Goal: Information Seeking & Learning: Find specific page/section

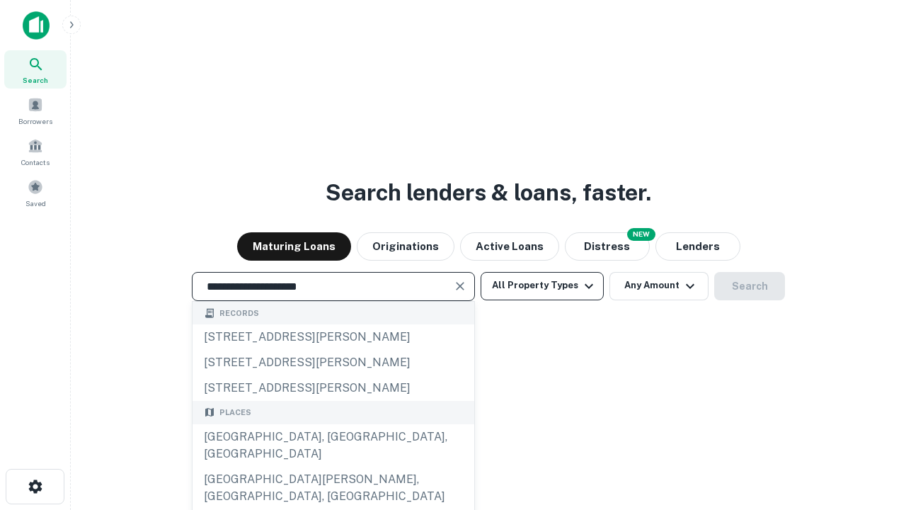
click at [333, 466] on div "[GEOGRAPHIC_DATA], [GEOGRAPHIC_DATA], [GEOGRAPHIC_DATA]" at bounding box center [334, 445] width 282 height 42
click at [542, 285] on button "All Property Types" at bounding box center [542, 286] width 123 height 28
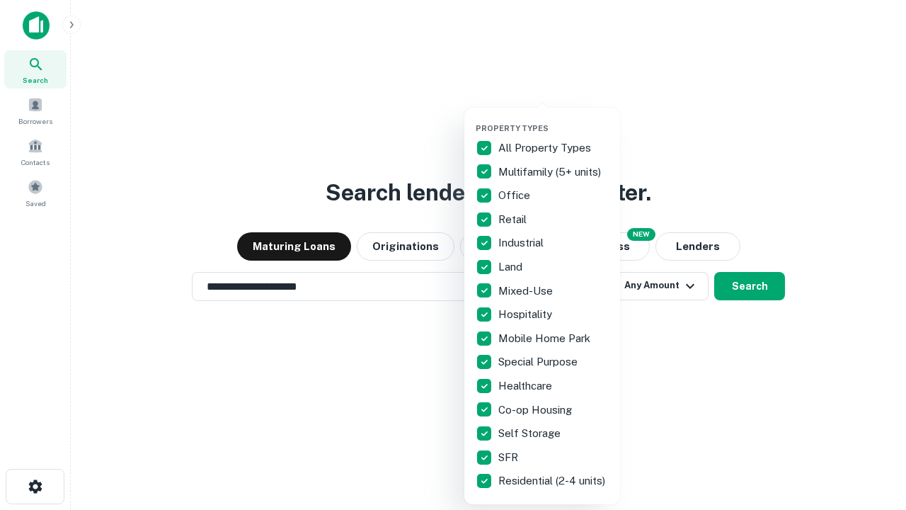
type input "**********"
click at [553, 119] on button "button" at bounding box center [554, 119] width 156 height 1
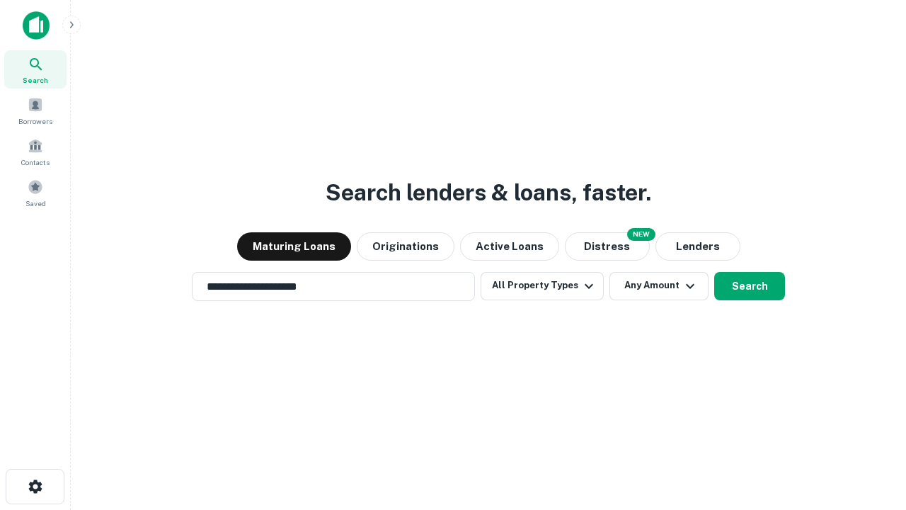
scroll to position [22, 0]
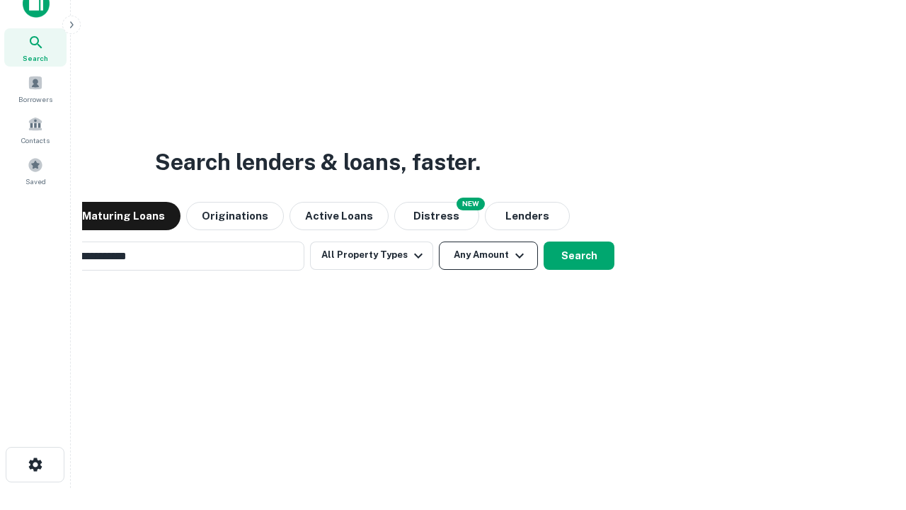
click at [439, 241] on button "Any Amount" at bounding box center [488, 255] width 99 height 28
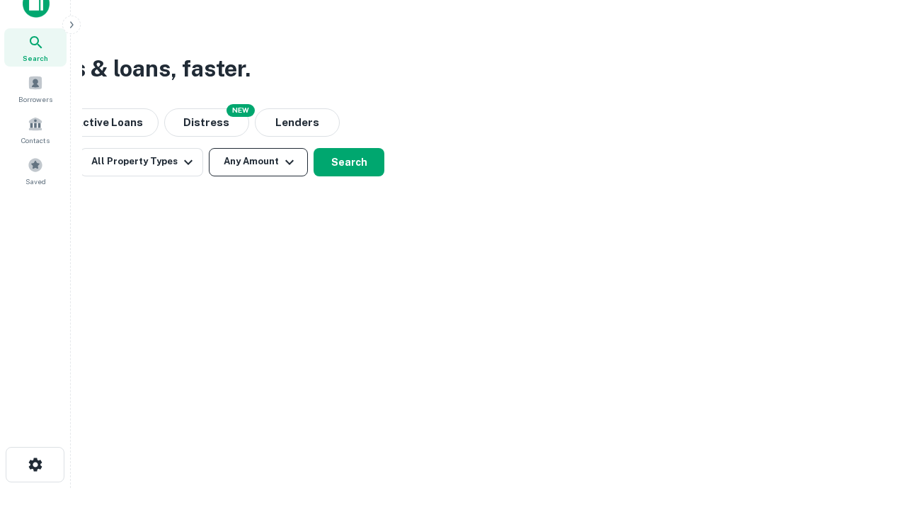
scroll to position [23, 0]
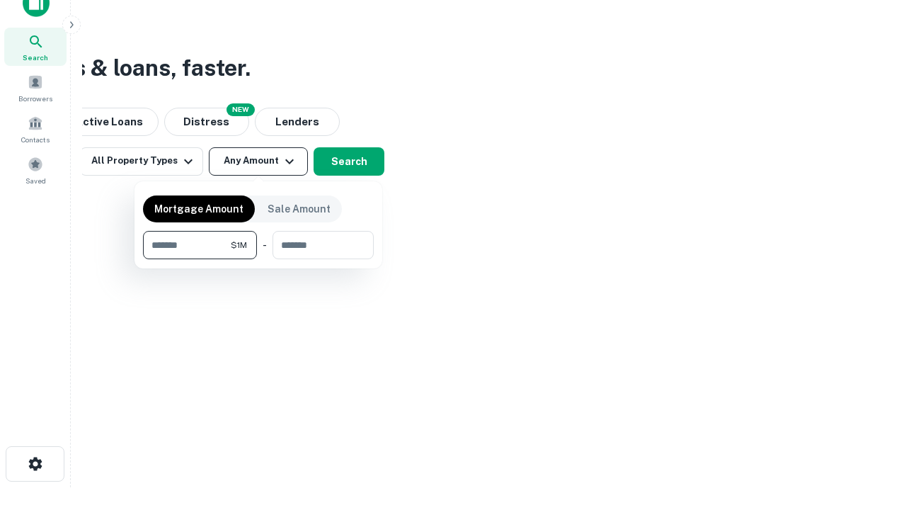
type input "*******"
click at [258, 259] on button "button" at bounding box center [258, 259] width 231 height 1
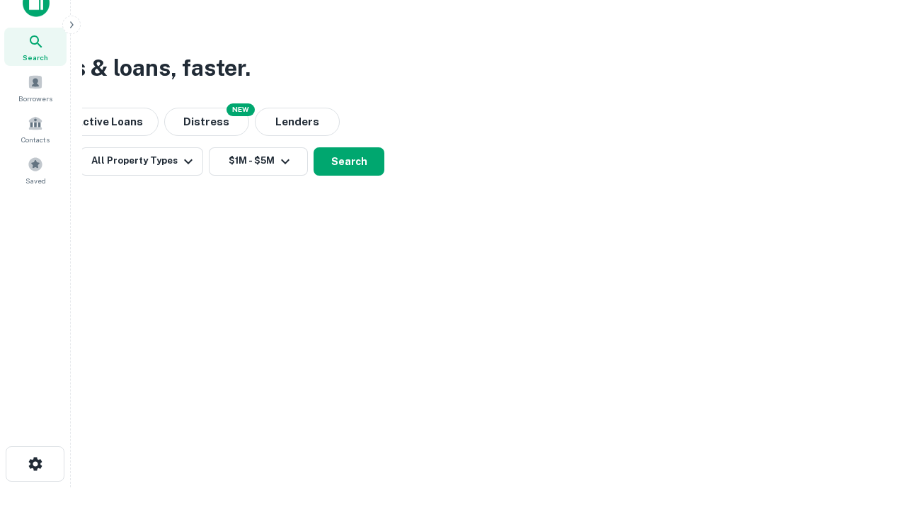
scroll to position [22, 0]
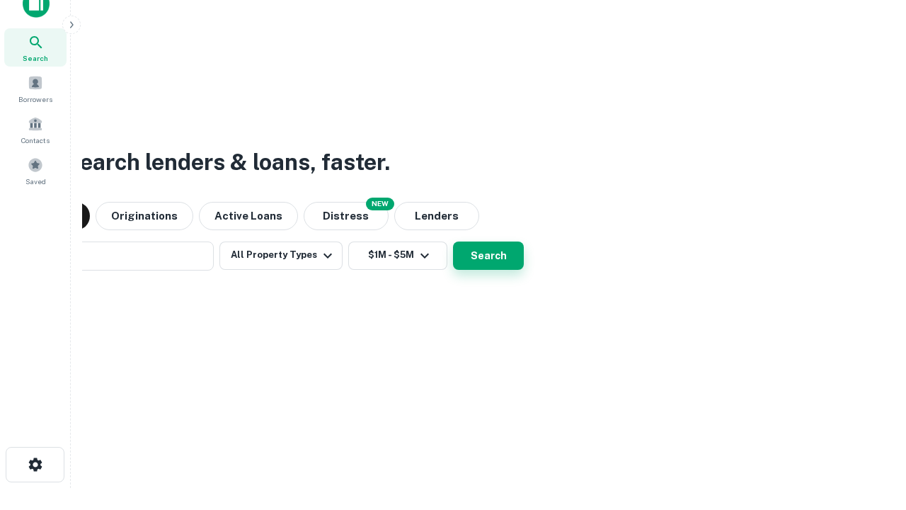
click at [453, 241] on button "Search" at bounding box center [488, 255] width 71 height 28
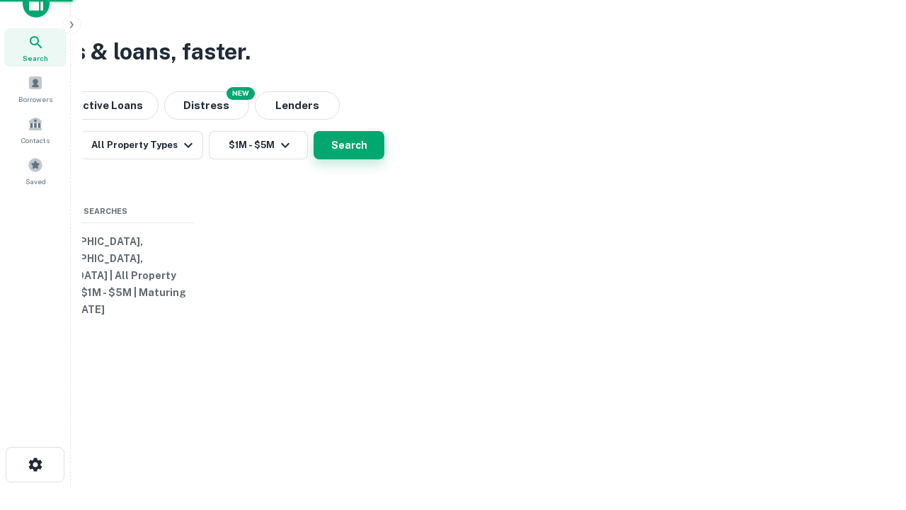
scroll to position [23, 0]
